Goal: Navigation & Orientation: Find specific page/section

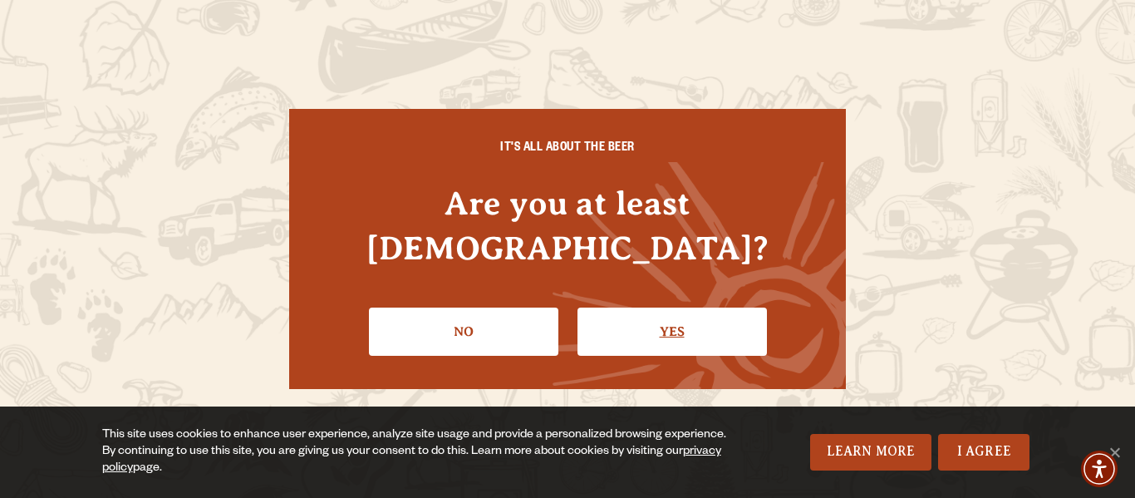
click at [647, 313] on link "Yes" at bounding box center [671, 331] width 189 height 48
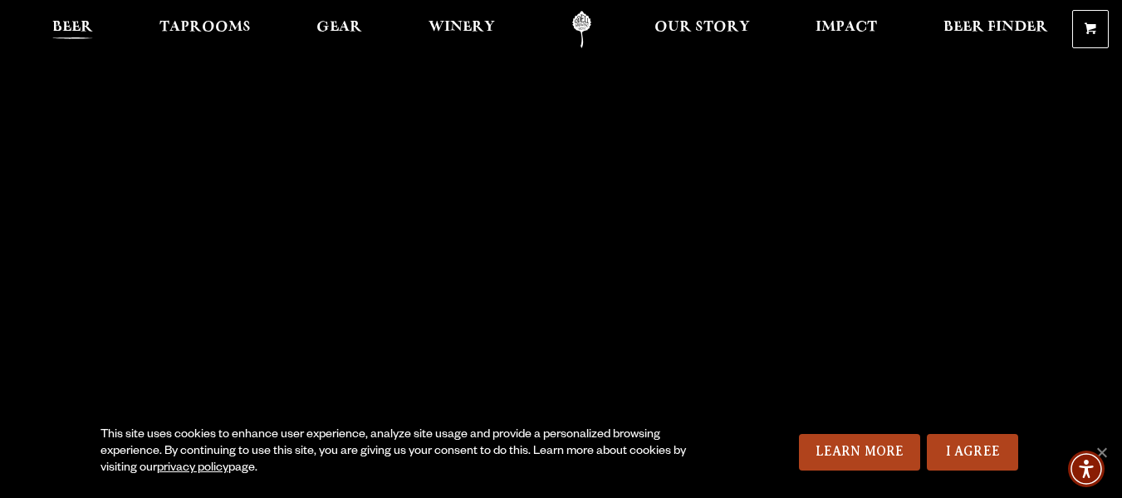
click at [76, 25] on span "Beer" at bounding box center [72, 27] width 41 height 13
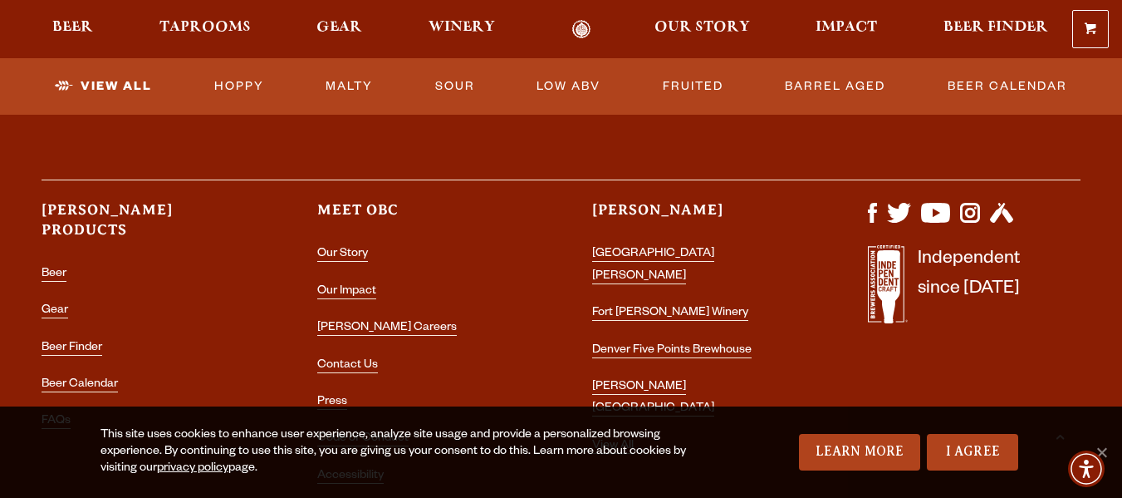
scroll to position [4320, 0]
click at [582, 25] on link "Odell Home" at bounding box center [582, 29] width 62 height 19
